Goal: Information Seeking & Learning: Learn about a topic

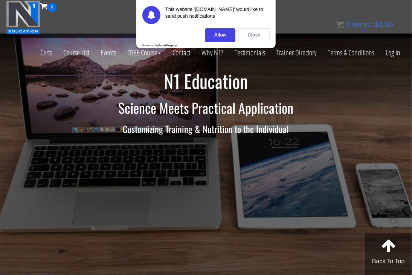
click at [260, 37] on div "Close" at bounding box center [254, 35] width 31 height 14
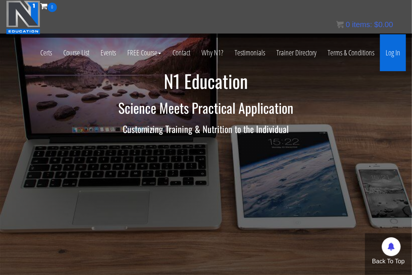
click at [395, 56] on link "Log In" at bounding box center [393, 52] width 26 height 37
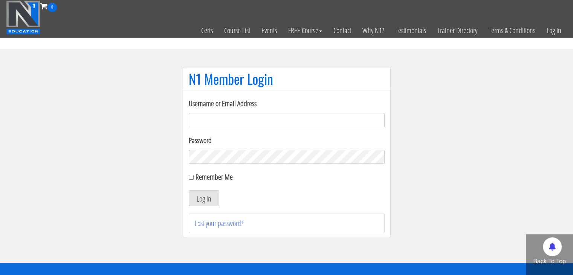
type input "davidjproffer@yahoo.com"
click at [201, 201] on button "Log In" at bounding box center [204, 198] width 31 height 16
click at [202, 199] on button "Log In" at bounding box center [204, 198] width 31 height 16
click at [190, 179] on input "Remember Me" at bounding box center [191, 177] width 5 height 5
checkbox input "true"
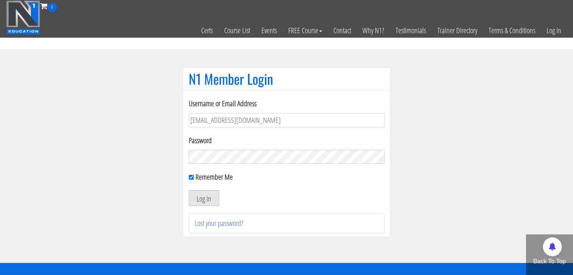
click at [206, 202] on button "Log In" at bounding box center [204, 198] width 31 height 16
click at [268, 121] on input "[EMAIL_ADDRESS][DOMAIN_NAME]" at bounding box center [287, 120] width 196 height 14
click at [214, 141] on label "Password" at bounding box center [287, 140] width 196 height 11
click at [205, 197] on button "Log In" at bounding box center [204, 198] width 31 height 16
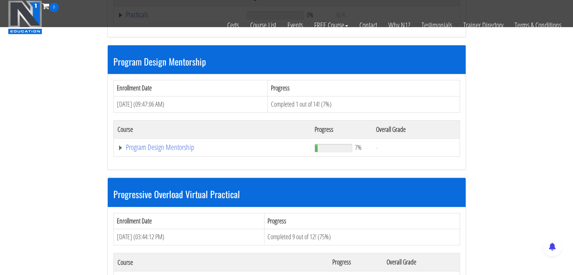
scroll to position [747, 0]
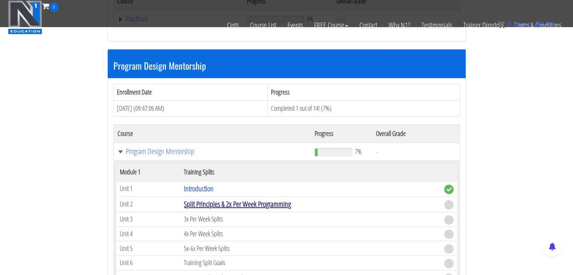
click at [205, 202] on link "Split Principles & 2x Per Week Programming" at bounding box center [237, 204] width 107 height 10
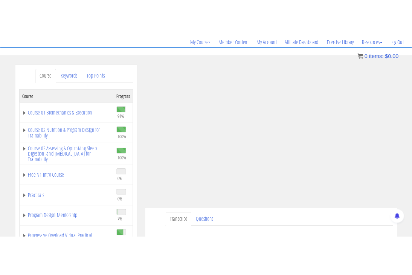
scroll to position [72, 0]
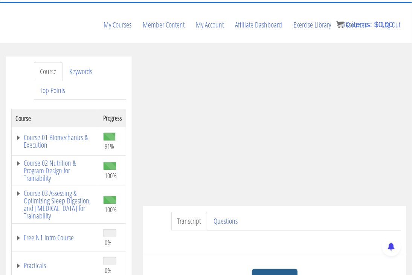
click at [273, 269] on link "Take the Quiz" at bounding box center [275, 278] width 46 height 18
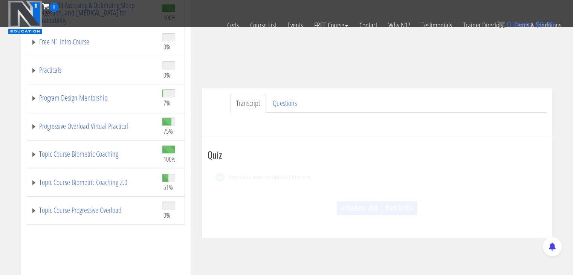
scroll to position [156, 0]
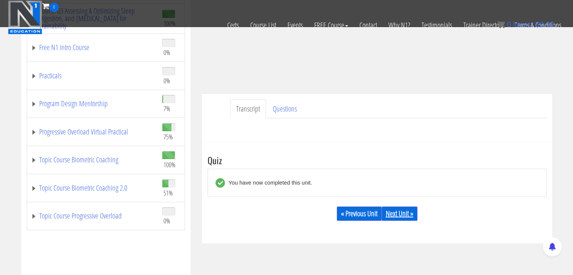
click at [401, 213] on link "Next Unit »" at bounding box center [400, 214] width 36 height 14
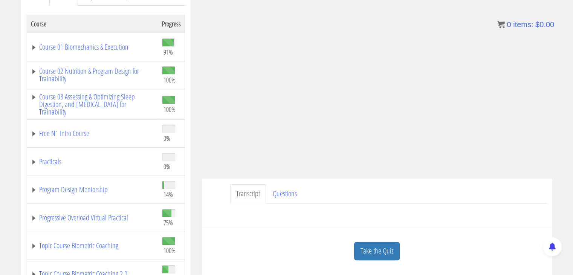
scroll to position [148, 0]
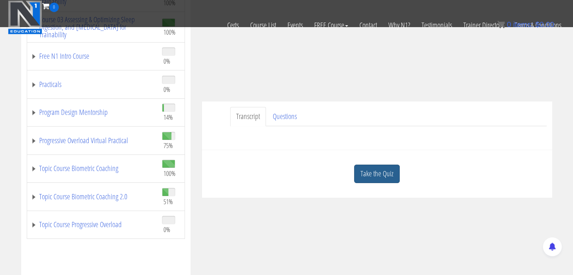
click at [383, 175] on link "Take the Quiz" at bounding box center [377, 174] width 46 height 18
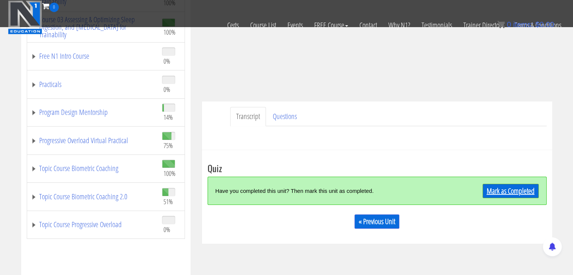
click at [520, 186] on link "Mark as Completed" at bounding box center [511, 191] width 56 height 14
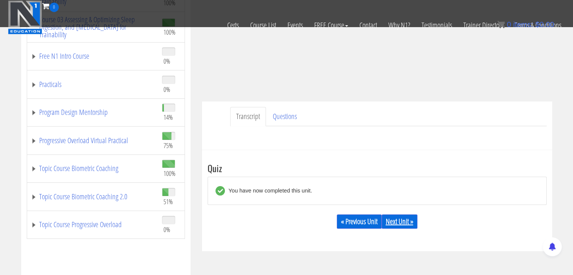
click at [408, 219] on link "Next Unit »" at bounding box center [400, 221] width 36 height 14
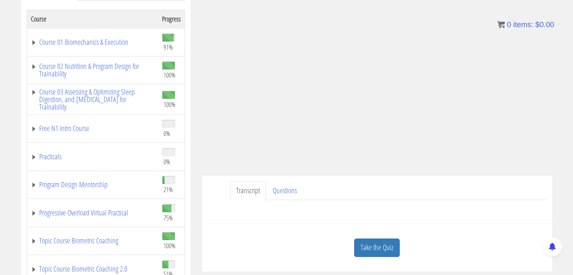
scroll to position [125, 0]
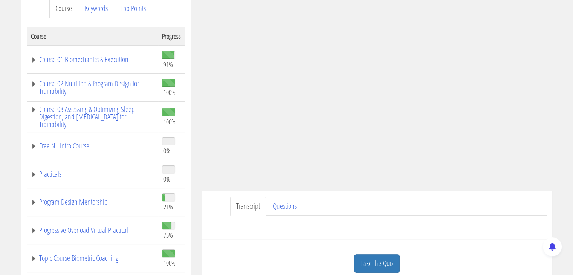
scroll to position [109, 0]
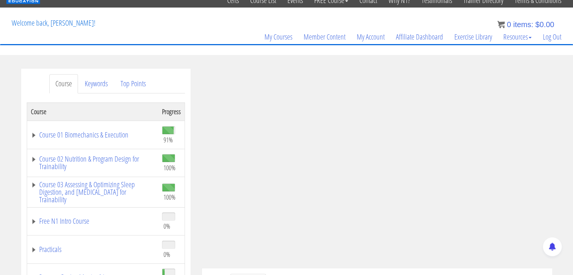
scroll to position [30, 0]
